Goal: Task Accomplishment & Management: Use online tool/utility

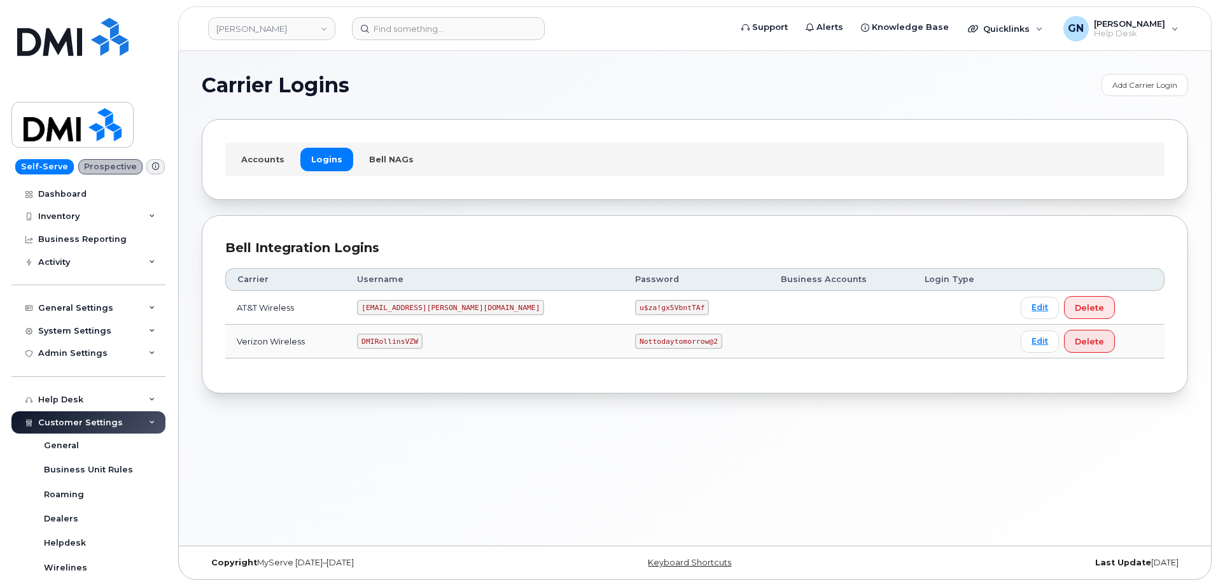
click at [419, 341] on code "DMIRollinsVZW" at bounding box center [389, 340] width 65 height 15
copy code "DMIRollinsVZW"
click at [635, 335] on code "Nottodaytomorrow@2" at bounding box center [678, 340] width 87 height 15
click at [635, 342] on code "Nottodaytomorrow@2" at bounding box center [678, 340] width 87 height 15
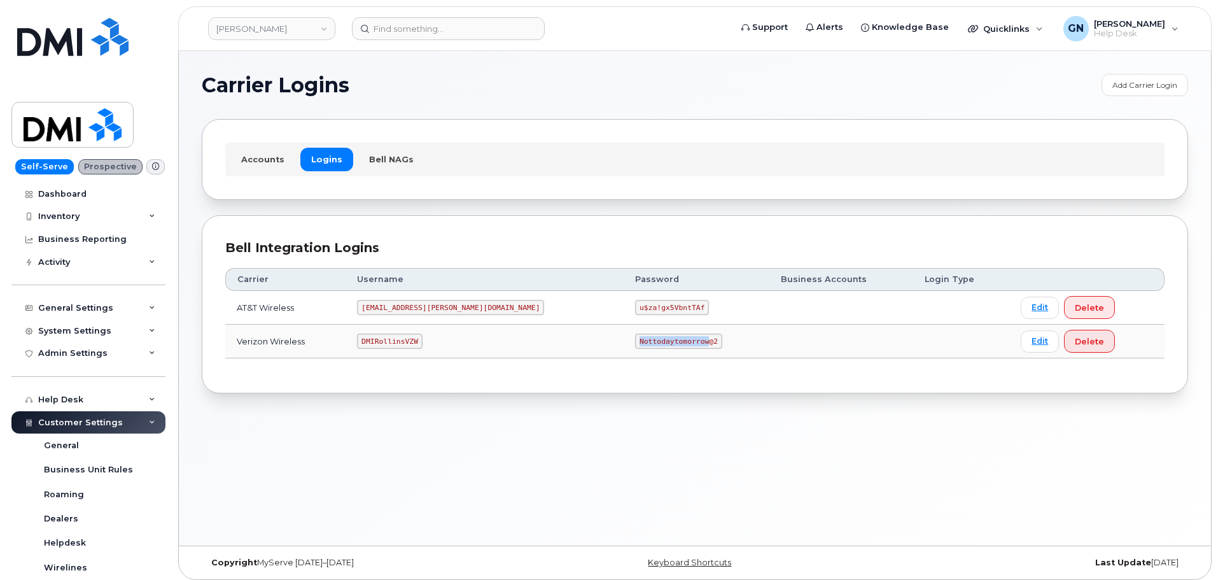
click at [635, 342] on code "Nottodaytomorrow@2" at bounding box center [678, 340] width 87 height 15
copy code "Nottodaytomorrow@2"
